Goal: Check status: Check status

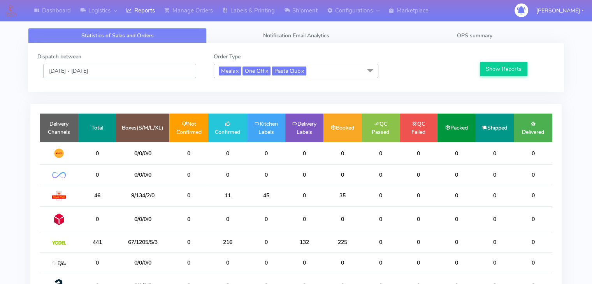
click at [93, 77] on input "[DATE] - [DATE]" at bounding box center [119, 71] width 153 height 14
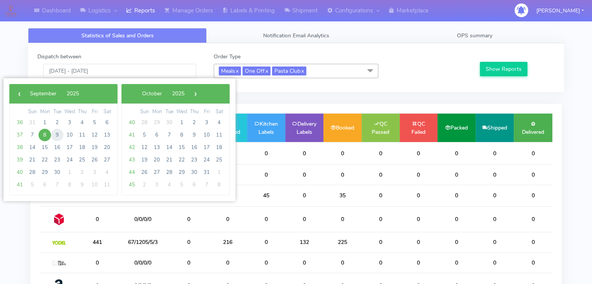
click at [56, 132] on span "9" at bounding box center [57, 135] width 12 height 12
click at [498, 70] on button "Show Reports" at bounding box center [504, 69] width 48 height 14
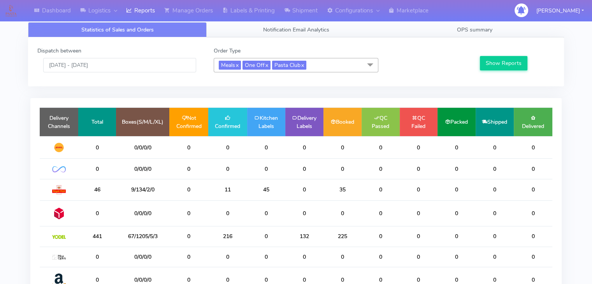
scroll to position [5, 0]
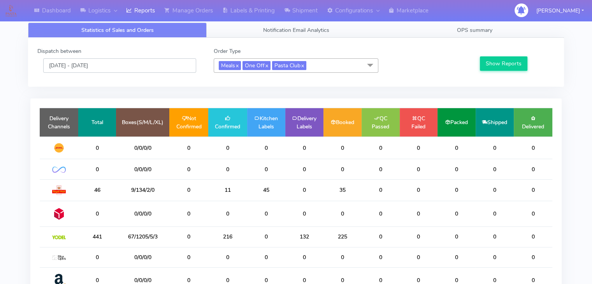
click at [103, 60] on input "[DATE] - [DATE]" at bounding box center [119, 65] width 153 height 14
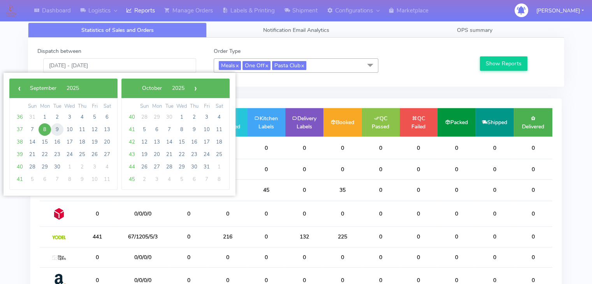
click at [53, 128] on span "9" at bounding box center [57, 129] width 12 height 12
click at [503, 64] on button "Show Reports" at bounding box center [504, 63] width 48 height 14
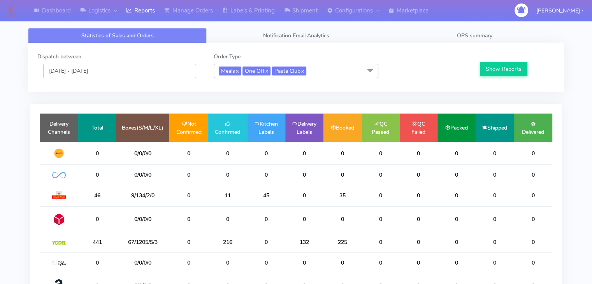
click at [109, 72] on input "[DATE] - [DATE]" at bounding box center [119, 71] width 153 height 14
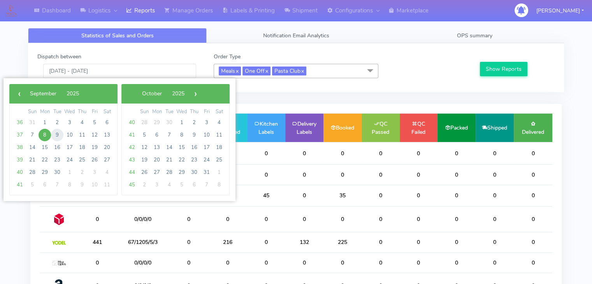
click at [55, 134] on span "9" at bounding box center [57, 135] width 12 height 12
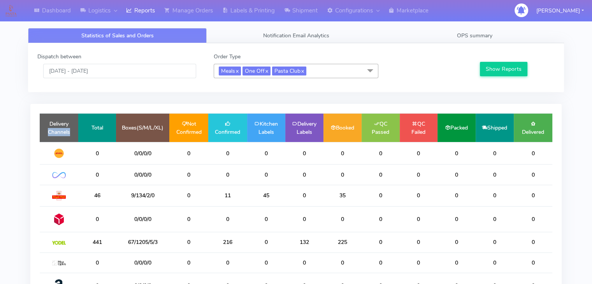
click at [55, 134] on td "Delivery Channels" at bounding box center [59, 128] width 39 height 28
click at [498, 64] on button "Show Reports" at bounding box center [504, 69] width 48 height 14
click at [94, 75] on input "[DATE] - [DATE]" at bounding box center [119, 71] width 153 height 14
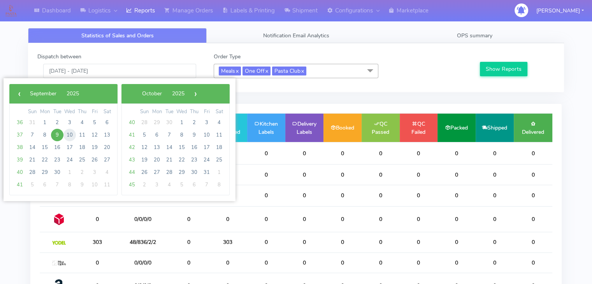
click at [70, 135] on span "10" at bounding box center [69, 135] width 12 height 12
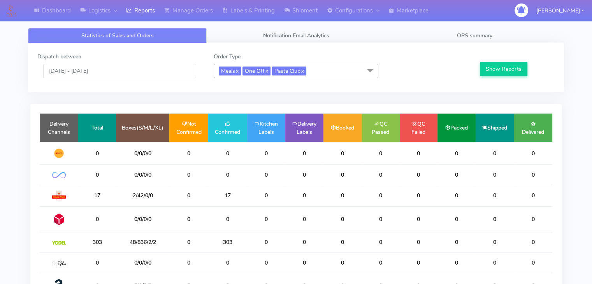
click at [70, 135] on td "Delivery Channels" at bounding box center [59, 128] width 39 height 28
click at [500, 74] on button "Show Reports" at bounding box center [504, 69] width 48 height 14
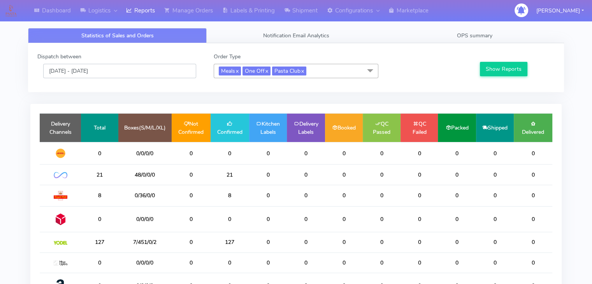
click at [98, 72] on input "[DATE] - [DATE]" at bounding box center [119, 71] width 153 height 14
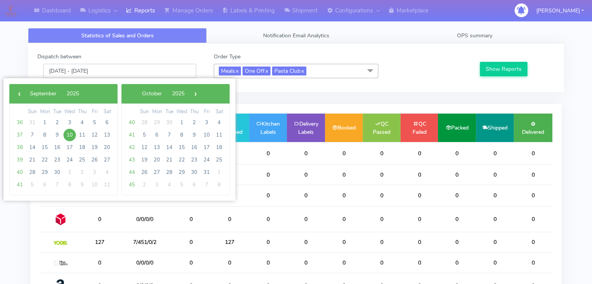
click at [98, 72] on input "[DATE] - [DATE]" at bounding box center [119, 71] width 153 height 14
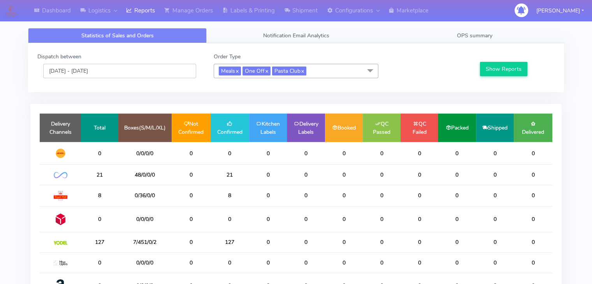
click at [121, 66] on input "[DATE] - [DATE]" at bounding box center [119, 71] width 153 height 14
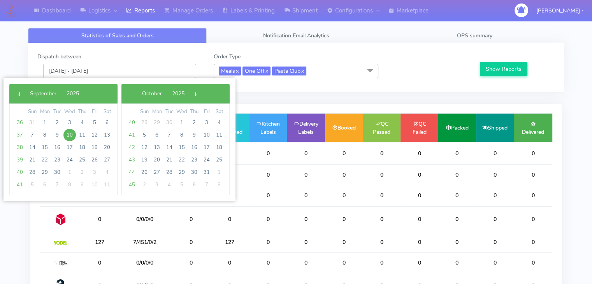
click at [121, 66] on input "[DATE] - [DATE]" at bounding box center [119, 71] width 153 height 14
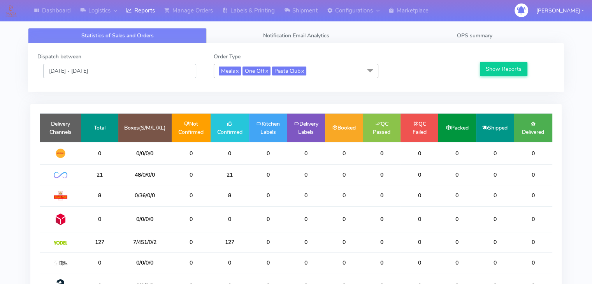
click at [121, 66] on input "[DATE] - [DATE]" at bounding box center [119, 71] width 153 height 14
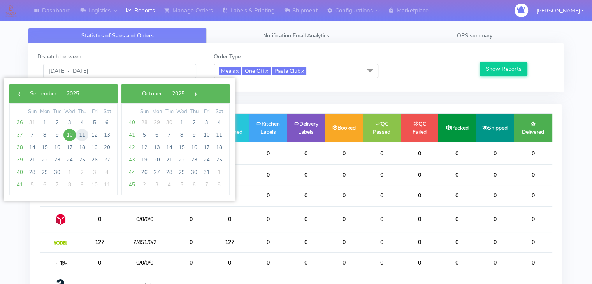
click at [81, 134] on span "11" at bounding box center [82, 135] width 12 height 12
type input "[DATE] - [DATE]"
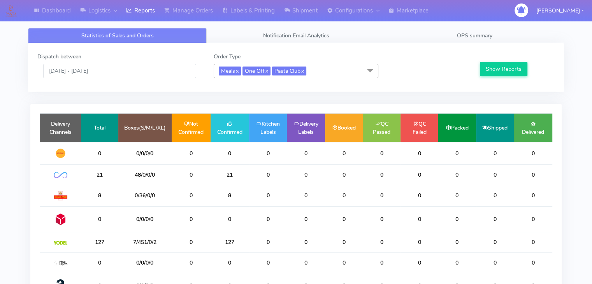
click at [81, 134] on td "Delivery Channels" at bounding box center [60, 128] width 41 height 28
click at [490, 70] on button "Show Reports" at bounding box center [504, 69] width 48 height 14
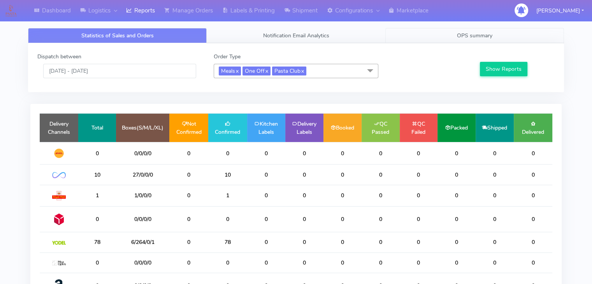
click at [410, 36] on link "OPS summary" at bounding box center [474, 35] width 179 height 15
